Goal: Complete application form: Complete application form

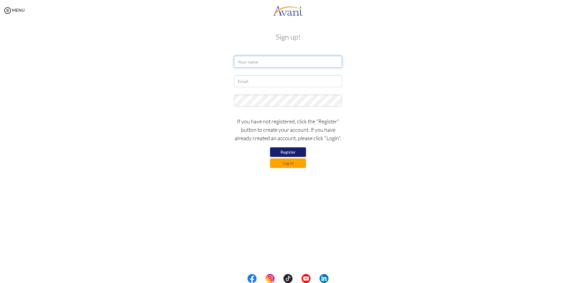
click at [267, 62] on input "text" at bounding box center [288, 62] width 108 height 12
type input "JENALYN S. CORTEZ"
click at [266, 78] on input "text" at bounding box center [288, 81] width 108 height 12
type input "jenacort13@gmail.com"
click at [291, 152] on button "Register" at bounding box center [288, 153] width 36 height 10
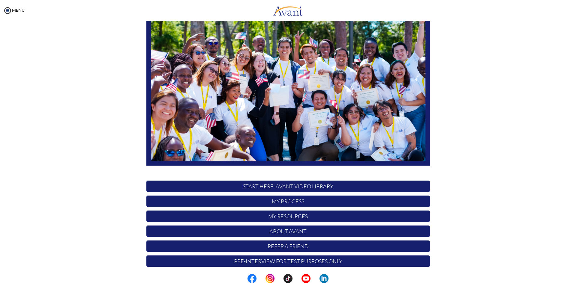
scroll to position [50, 0]
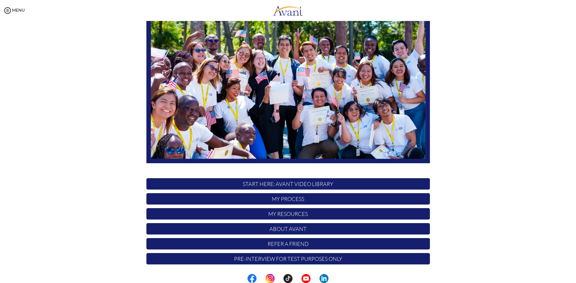
click at [289, 202] on p "My Process" at bounding box center [287, 198] width 283 height 11
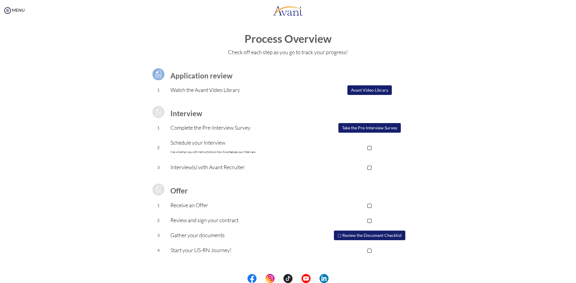
click at [357, 129] on button "Take the Pre-Interview Survey" at bounding box center [369, 128] width 62 height 10
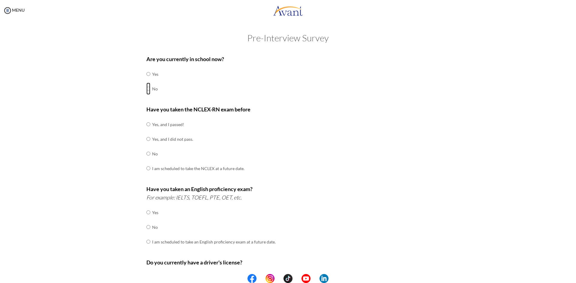
click at [146, 80] on input "radio" at bounding box center [148, 74] width 4 height 12
radio input "true"
click at [146, 125] on input "radio" at bounding box center [148, 124] width 4 height 12
radio input "true"
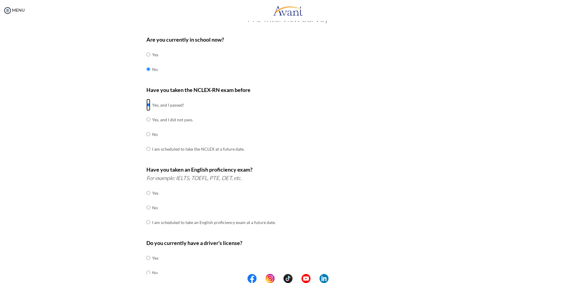
scroll to position [30, 0]
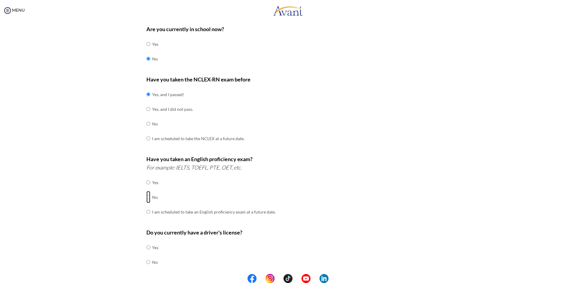
click at [147, 189] on input "radio" at bounding box center [148, 183] width 4 height 12
radio input "true"
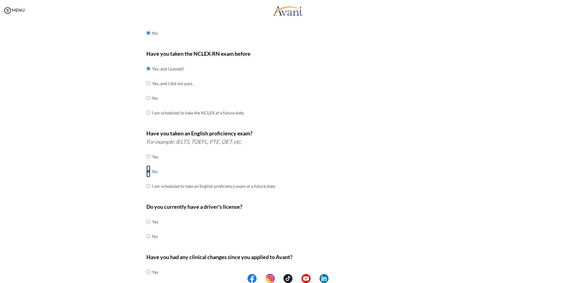
scroll to position [90, 0]
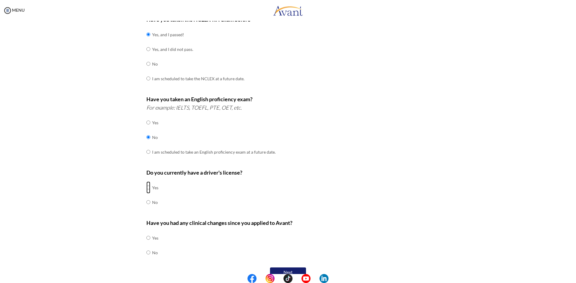
click at [146, 188] on input "radio" at bounding box center [148, 188] width 4 height 12
radio input "true"
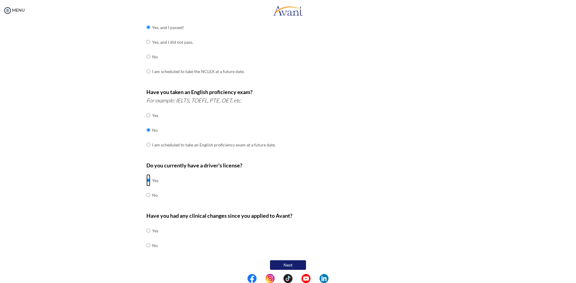
scroll to position [100, 0]
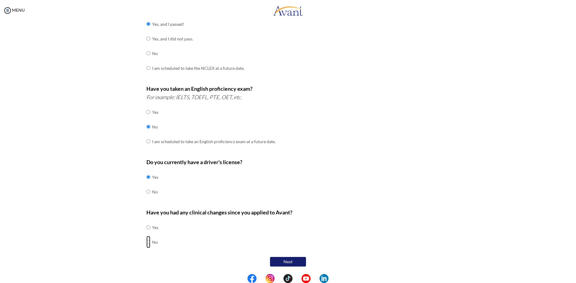
click at [147, 234] on input "radio" at bounding box center [148, 228] width 4 height 12
radio input "true"
click at [283, 260] on button "Next" at bounding box center [288, 262] width 36 height 10
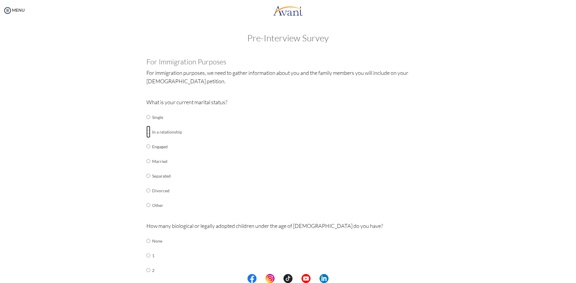
click at [146, 123] on input "radio" at bounding box center [148, 117] width 4 height 12
radio input "true"
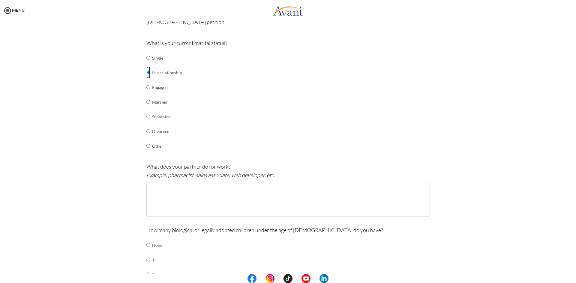
scroll to position [60, 0]
click at [172, 197] on textarea at bounding box center [287, 199] width 283 height 34
type textarea "w"
type textarea "d"
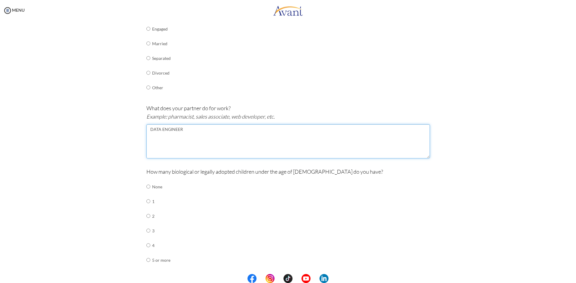
scroll to position [120, 0]
type textarea "DATA ENGINEER"
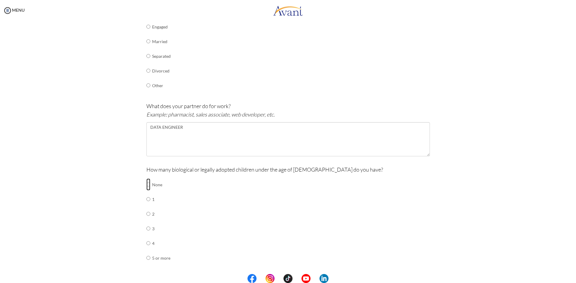
click at [146, 186] on input "radio" at bounding box center [148, 185] width 4 height 12
radio input "true"
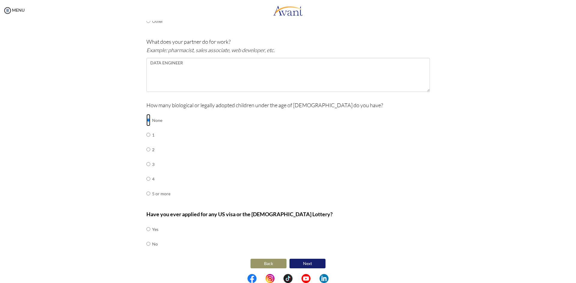
scroll to position [186, 0]
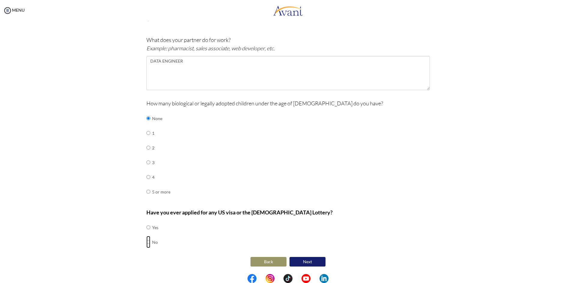
click at [146, 234] on input "radio" at bounding box center [148, 228] width 4 height 12
radio input "true"
click at [310, 264] on button "Next" at bounding box center [307, 262] width 36 height 10
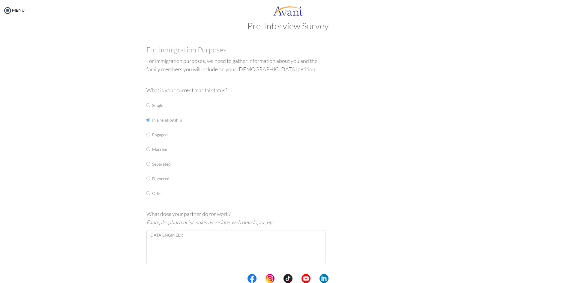
scroll to position [0, 0]
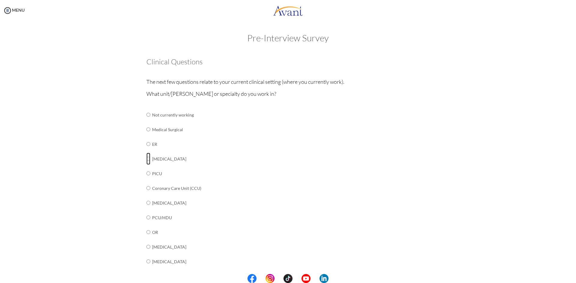
click at [146, 121] on input "radio" at bounding box center [148, 115] width 4 height 12
radio input "true"
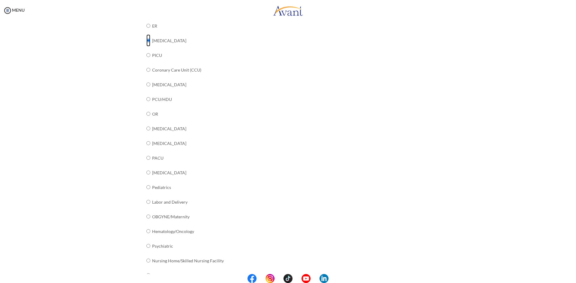
scroll to position [152, 0]
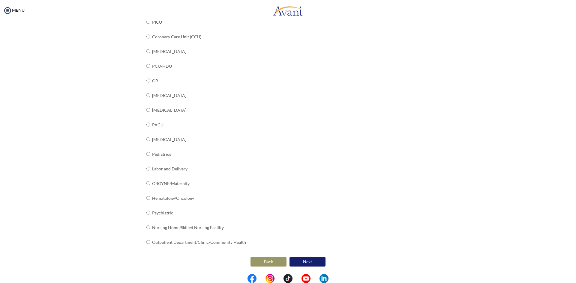
click at [307, 261] on button "Next" at bounding box center [307, 262] width 36 height 10
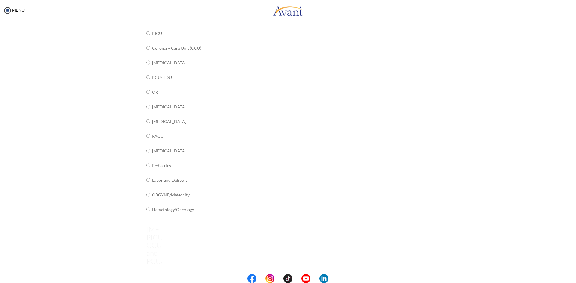
scroll to position [12, 0]
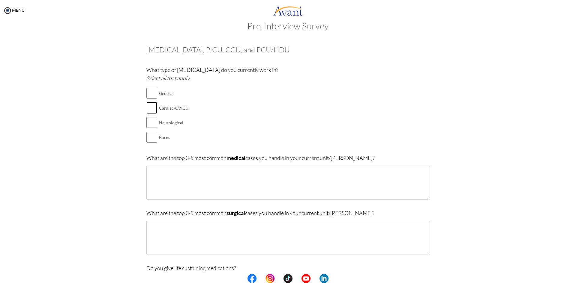
click at [151, 106] on input "checkbox" at bounding box center [151, 108] width 11 height 12
checkbox input "true"
click at [147, 126] on input "checkbox" at bounding box center [151, 123] width 11 height 12
checkbox input "true"
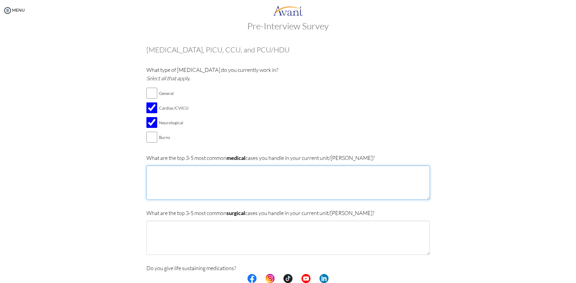
click at [180, 179] on textarea at bounding box center [287, 183] width 283 height 34
click at [146, 173] on textarea "CARDIAC" at bounding box center [287, 183] width 283 height 34
click at [189, 172] on textarea "1. [GEOGRAPHIC_DATA]" at bounding box center [287, 183] width 283 height 34
type textarea "1. CARDIAC 2. RESPIRATORY CASES 3. NEUROLOGICAL 4. SEPTIC 5. NEPHRO"
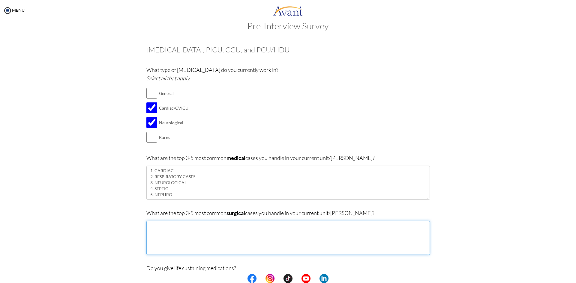
click at [197, 235] on textarea at bounding box center [287, 238] width 283 height 34
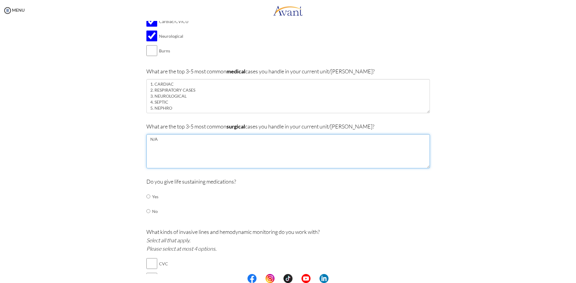
scroll to position [102, 0]
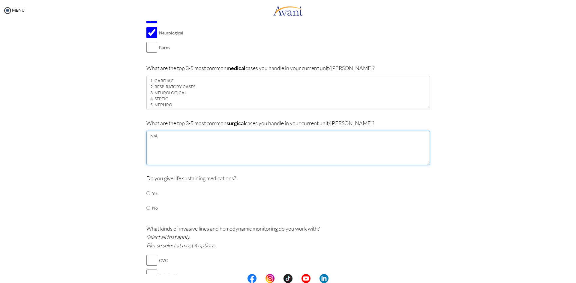
type textarea "N/A"
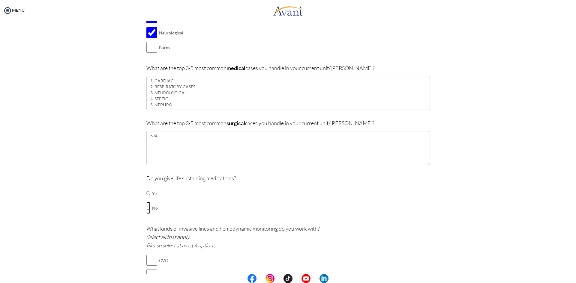
click at [146, 199] on input "radio" at bounding box center [148, 193] width 4 height 12
radio input "true"
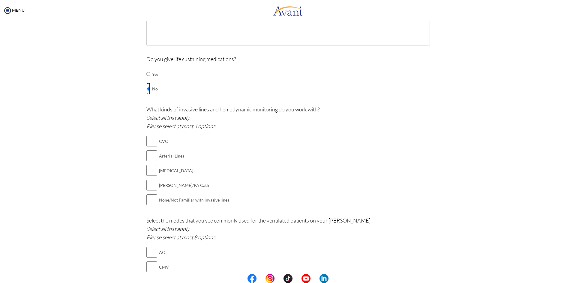
scroll to position [222, 0]
click at [148, 141] on input "checkbox" at bounding box center [151, 141] width 11 height 12
checkbox input "true"
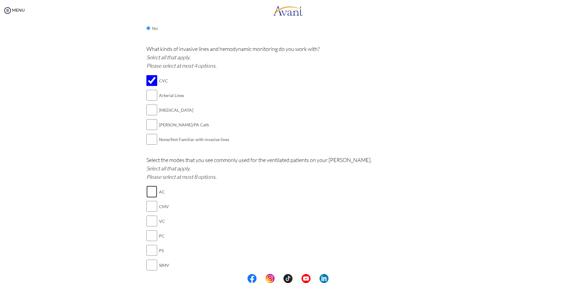
click at [147, 194] on input "checkbox" at bounding box center [151, 192] width 11 height 12
checkbox input "true"
click at [148, 205] on input "checkbox" at bounding box center [151, 207] width 11 height 12
checkbox input "true"
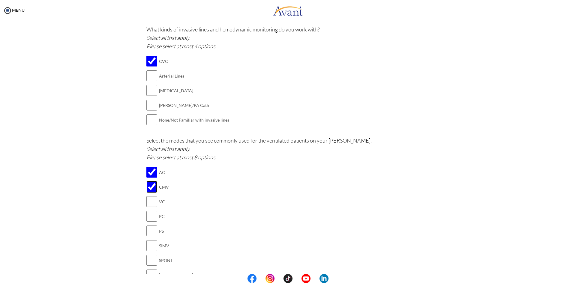
scroll to position [312, 0]
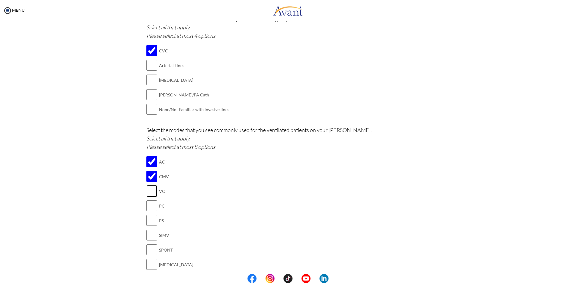
click at [148, 192] on input "checkbox" at bounding box center [151, 191] width 11 height 12
checkbox input "true"
click at [147, 205] on input "checkbox" at bounding box center [151, 206] width 11 height 12
checkbox input "true"
click at [146, 230] on input "checkbox" at bounding box center [151, 235] width 11 height 12
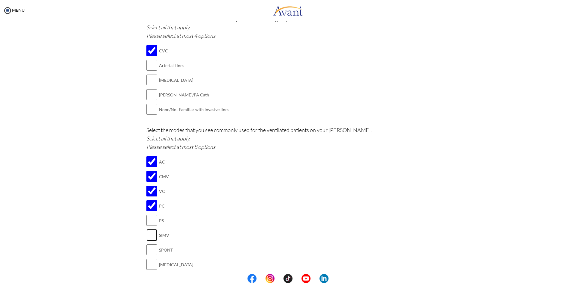
checkbox input "true"
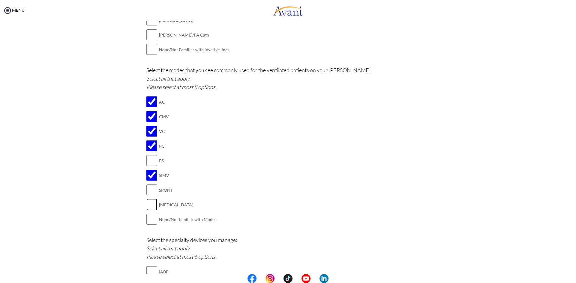
click at [149, 206] on input "checkbox" at bounding box center [151, 205] width 11 height 12
checkbox input "true"
click at [149, 186] on input "checkbox" at bounding box center [151, 190] width 11 height 12
checkbox input "true"
click at [147, 158] on input "checkbox" at bounding box center [151, 161] width 11 height 12
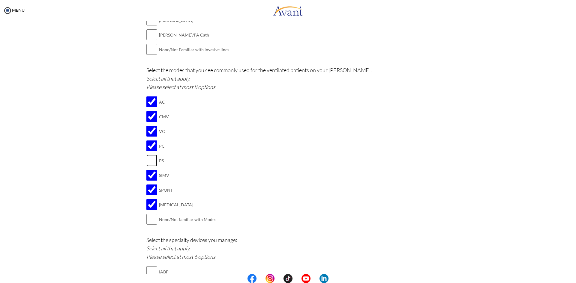
checkbox input "true"
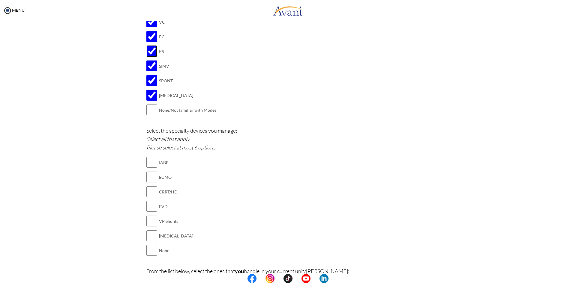
scroll to position [492, 0]
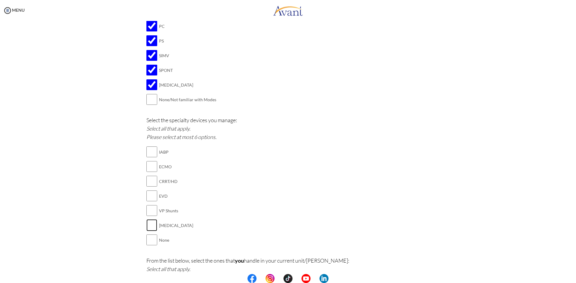
click at [149, 222] on input "checkbox" at bounding box center [151, 226] width 11 height 12
checkbox input "true"
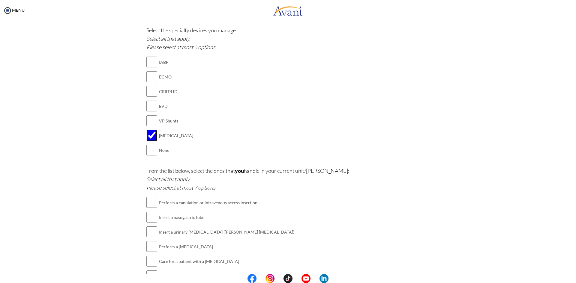
scroll to position [612, 0]
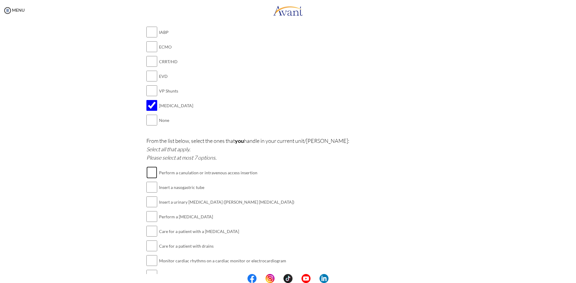
click at [150, 174] on input "checkbox" at bounding box center [151, 173] width 11 height 12
checkbox input "true"
click at [147, 189] on input "checkbox" at bounding box center [151, 187] width 11 height 12
checkbox input "true"
click at [146, 203] on input "checkbox" at bounding box center [151, 202] width 11 height 12
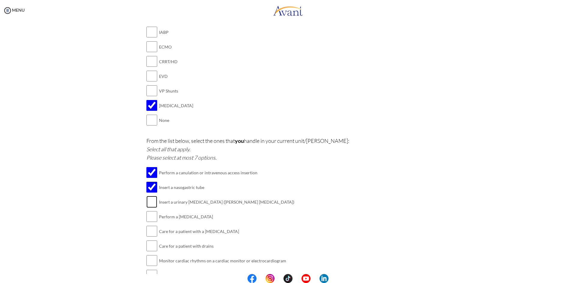
checkbox input "true"
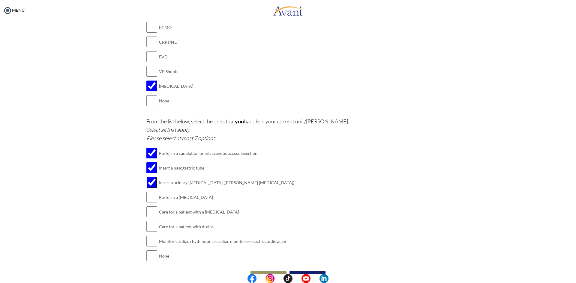
scroll to position [642, 0]
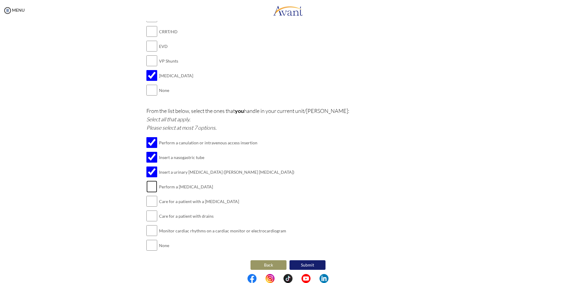
click at [150, 184] on input "checkbox" at bounding box center [151, 187] width 11 height 12
checkbox input "true"
click at [157, 198] on td at bounding box center [158, 201] width 2 height 15
click at [150, 201] on input "checkbox" at bounding box center [151, 202] width 11 height 12
checkbox input "true"
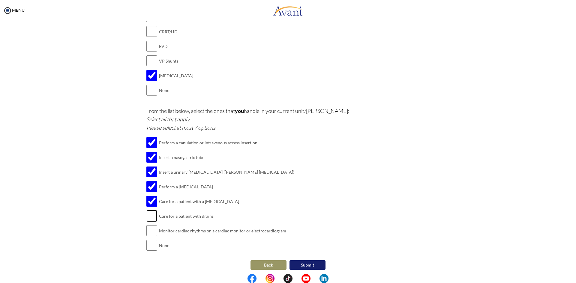
click at [147, 214] on input "checkbox" at bounding box center [151, 216] width 11 height 12
checkbox input "true"
click at [151, 230] on input "checkbox" at bounding box center [151, 231] width 11 height 12
checkbox input "true"
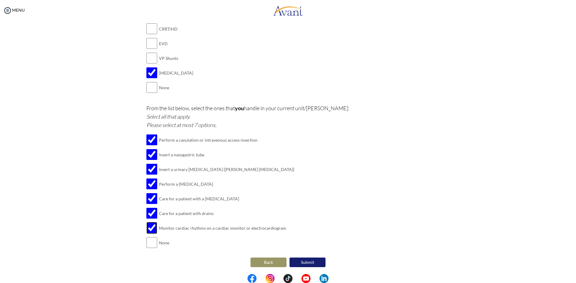
scroll to position [645, 0]
click at [301, 268] on center "Back Submit" at bounding box center [287, 262] width 283 height 13
click at [300, 264] on button "Submit" at bounding box center [307, 262] width 36 height 10
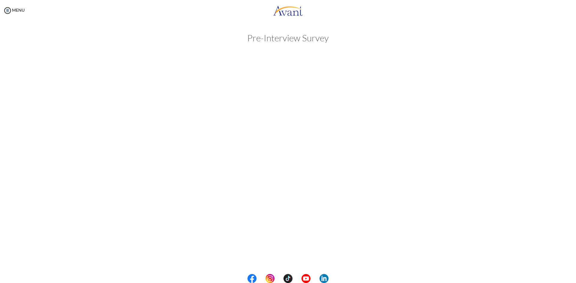
scroll to position [0, 0]
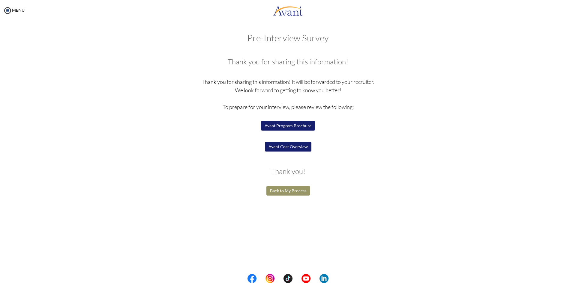
click at [280, 192] on button "Back to My Process" at bounding box center [287, 191] width 43 height 10
